Goal: Task Accomplishment & Management: Use online tool/utility

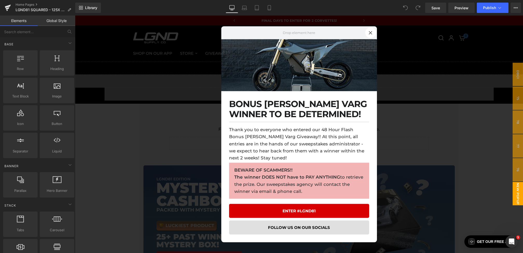
click at [188, 134] on div at bounding box center [299, 135] width 448 height 238
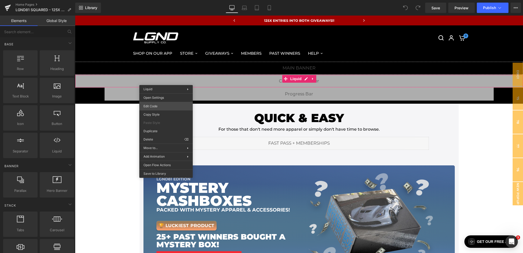
click at [158, 0] on div "You are previewing how the will restyle your page. You can not edit Elements in…" at bounding box center [261, 0] width 523 height 0
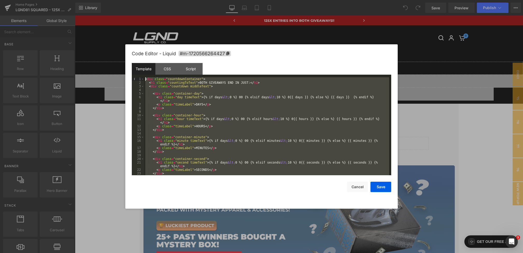
drag, startPoint x: 155, startPoint y: 156, endPoint x: 114, endPoint y: 38, distance: 125.2
click at [114, 38] on body "You are previewing how the will restyle your page. You can not edit Elements in…" at bounding box center [261, 126] width 523 height 253
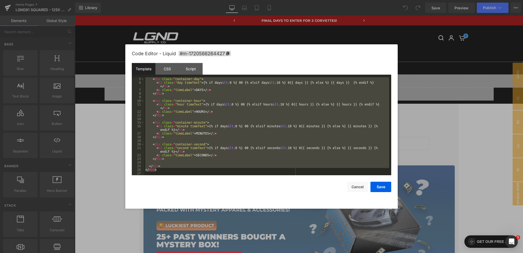
click at [422, 156] on div at bounding box center [261, 126] width 523 height 253
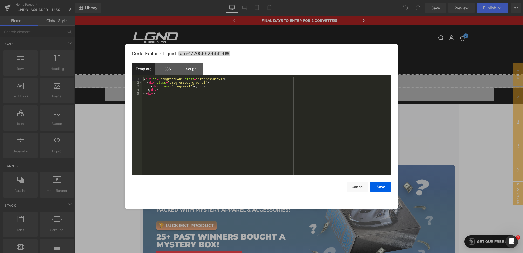
click at [219, 0] on div "You are previewing how the will restyle your page. You can not edit Elements in…" at bounding box center [261, 0] width 523 height 0
drag, startPoint x: 182, startPoint y: 105, endPoint x: 117, endPoint y: 55, distance: 81.8
click at [117, 55] on body "You are previewing how the will restyle your page. You can not edit Elements in…" at bounding box center [261, 126] width 523 height 253
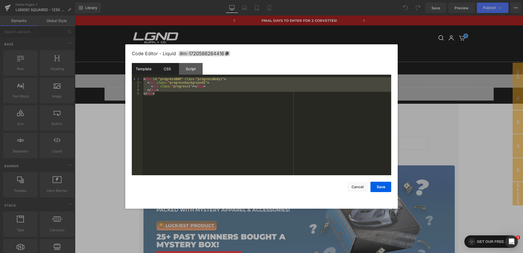
click at [170, 74] on div "CSS" at bounding box center [167, 69] width 24 height 12
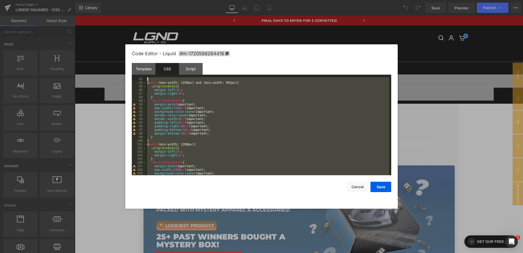
scroll to position [0, 0]
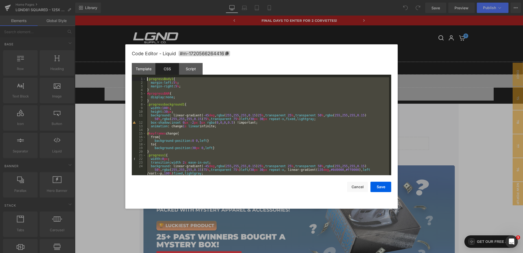
drag, startPoint x: 152, startPoint y: 172, endPoint x: 124, endPoint y: 8, distance: 165.8
click at [124, 8] on body "You are previewing how the will restyle your page. You can not edit Elements in…" at bounding box center [261, 126] width 523 height 253
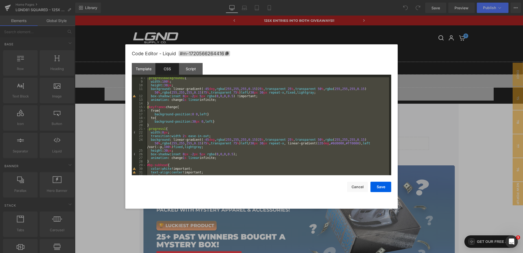
click at [400, 145] on div at bounding box center [261, 126] width 523 height 253
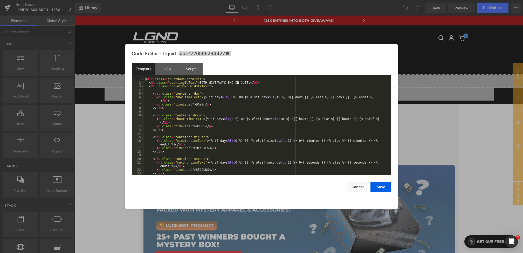
click at [253, 0] on div "You are previewing how the will restyle your page. You can not edit Elements in…" at bounding box center [261, 0] width 523 height 0
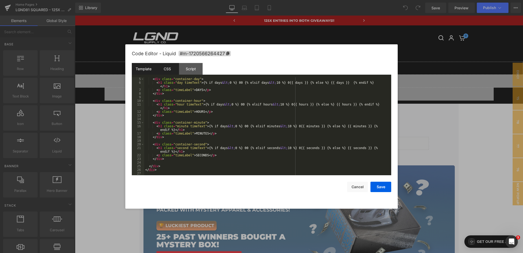
click at [166, 73] on div "CSS" at bounding box center [167, 69] width 24 height 12
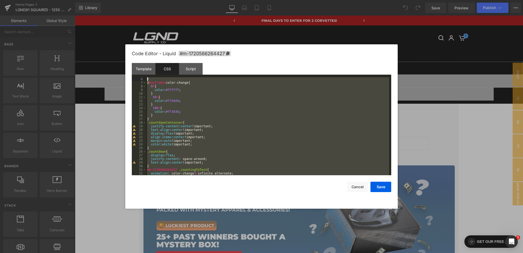
scroll to position [0, 0]
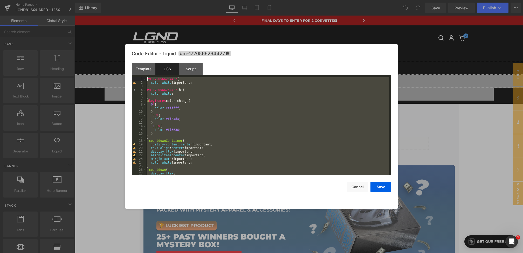
drag, startPoint x: 153, startPoint y: 170, endPoint x: 117, endPoint y: 0, distance: 174.1
click at [117, 0] on body "You are previewing how the will restyle your page. You can not edit Elements in…" at bounding box center [261, 126] width 523 height 253
